Goal: Task Accomplishment & Management: Use online tool/utility

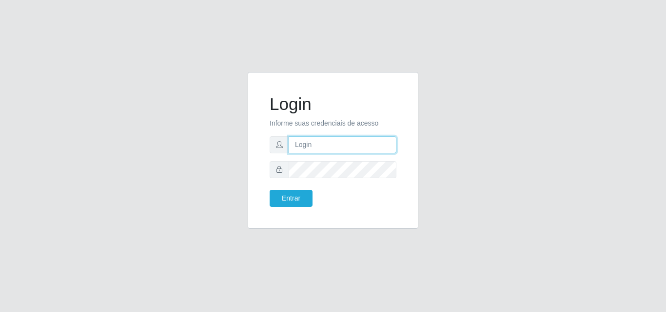
drag, startPoint x: 387, startPoint y: 143, endPoint x: 375, endPoint y: 147, distance: 12.3
click at [385, 143] on input "text" at bounding box center [342, 144] width 108 height 17
type input "ana@saullus"
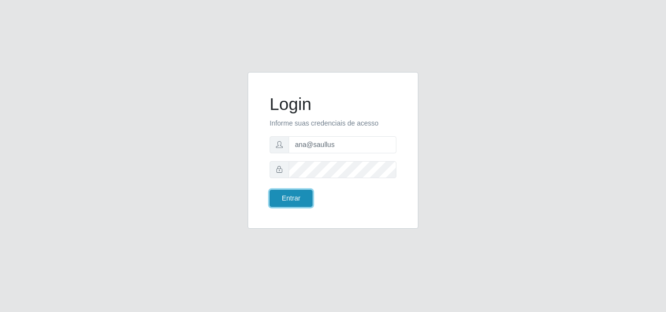
click at [304, 203] on button "Entrar" at bounding box center [290, 198] width 43 height 17
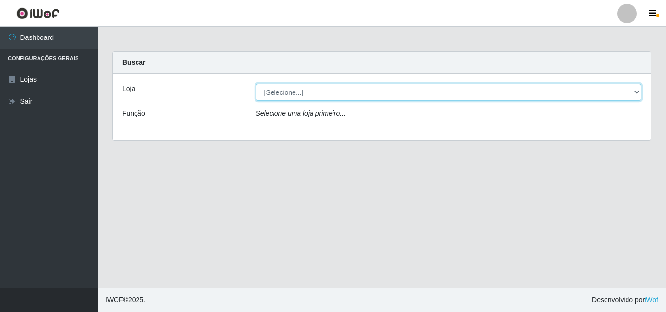
click at [640, 94] on select "[Selecione...] Saullus Supermercados" at bounding box center [448, 92] width 385 height 17
select select "423"
click at [256, 84] on select "[Selecione...] Saullus Supermercados" at bounding box center [448, 92] width 385 height 17
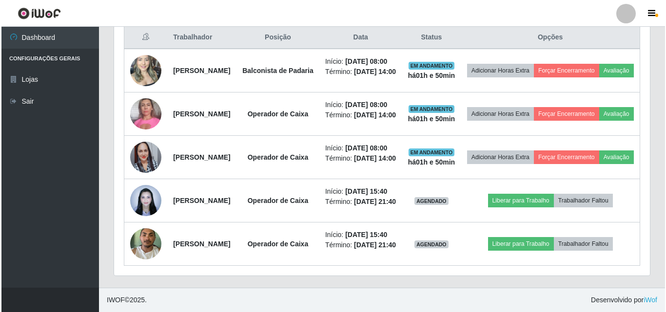
scroll to position [466, 0]
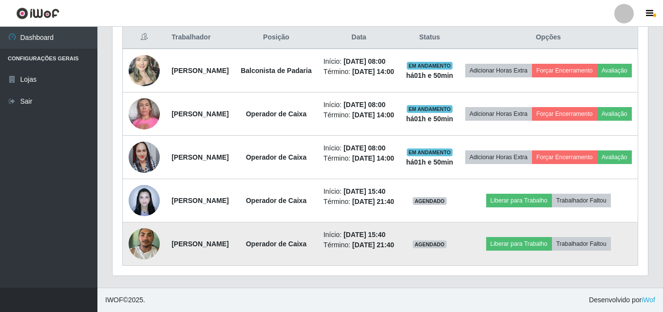
click at [148, 226] on img at bounding box center [144, 243] width 31 height 41
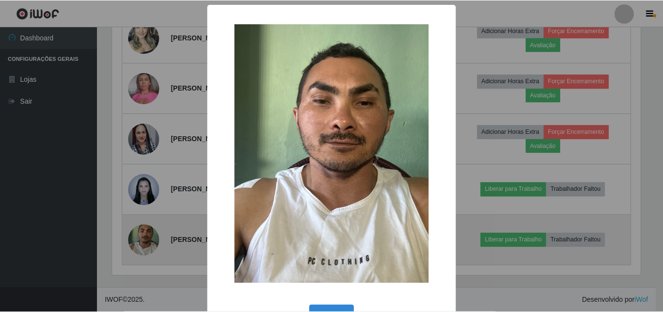
scroll to position [202, 531]
click at [148, 226] on div "× OK Cancel" at bounding box center [333, 156] width 666 height 312
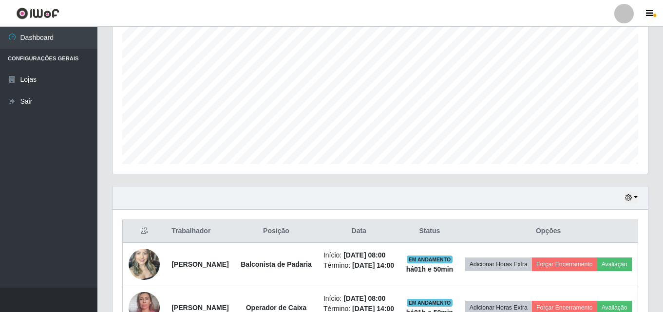
scroll to position [195, 0]
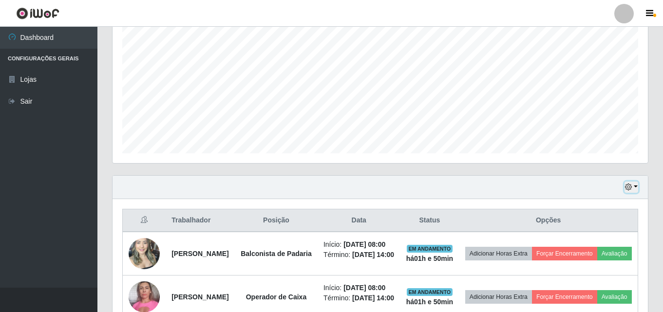
click at [637, 187] on button "button" at bounding box center [632, 187] width 14 height 11
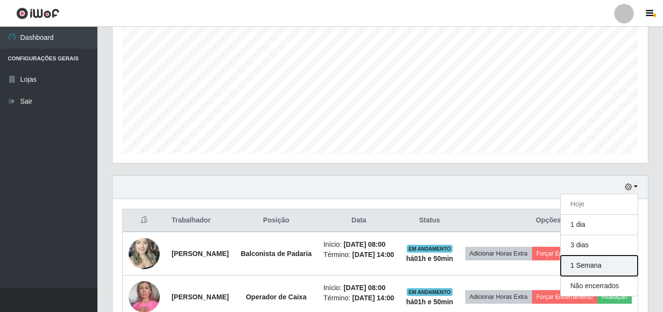
click at [607, 260] on button "1 Semana" at bounding box center [599, 266] width 77 height 20
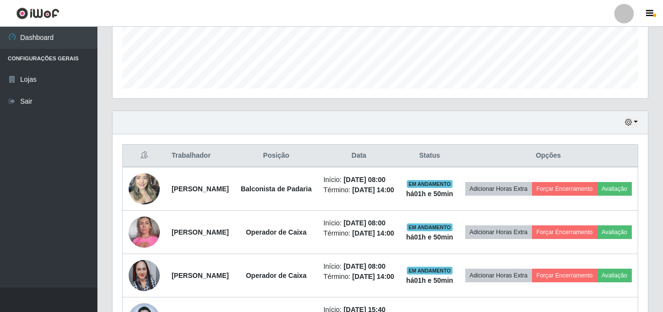
scroll to position [173, 0]
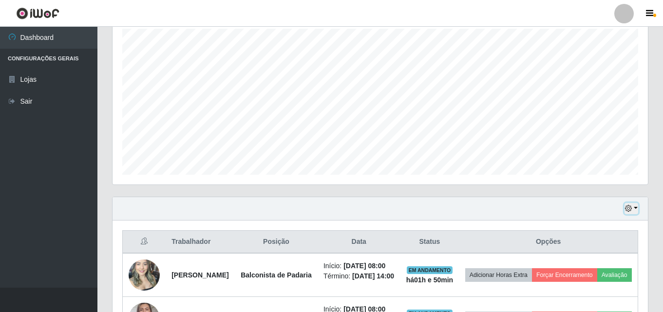
click at [637, 208] on button "button" at bounding box center [632, 208] width 14 height 11
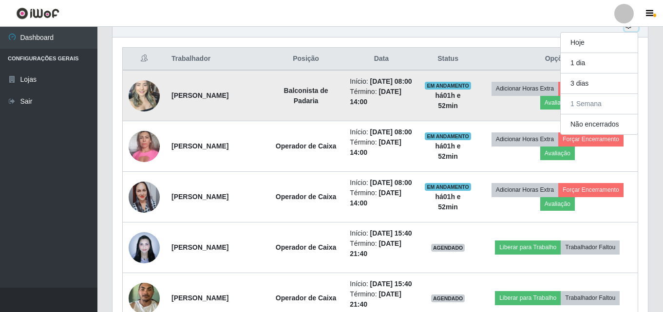
scroll to position [320, 0]
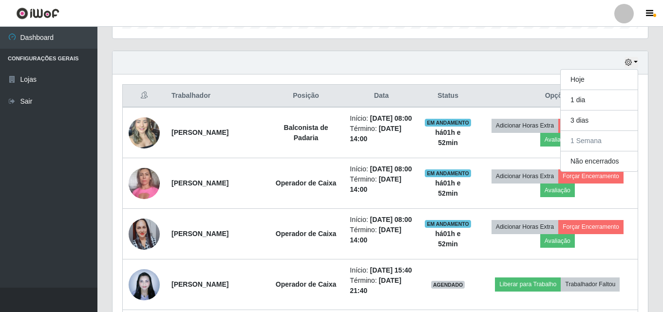
click at [417, 58] on div "Hoje 1 dia 3 dias 1 Semana Não encerrados" at bounding box center [381, 62] width 536 height 23
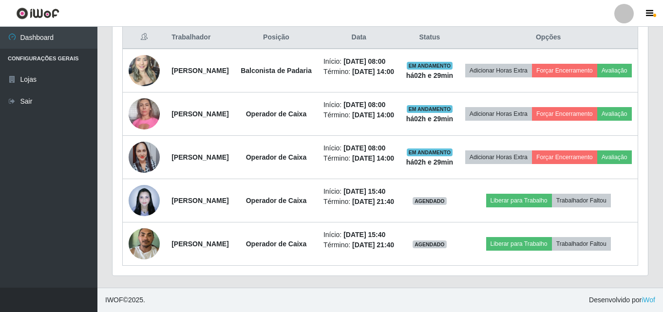
scroll to position [515, 0]
